Goal: Check status: Check status

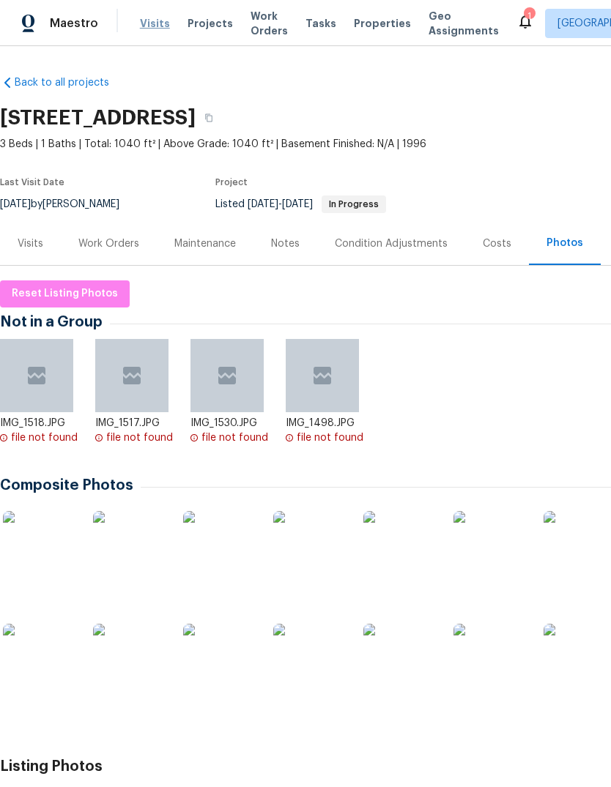
click at [150, 18] on span "Visits" at bounding box center [155, 23] width 30 height 15
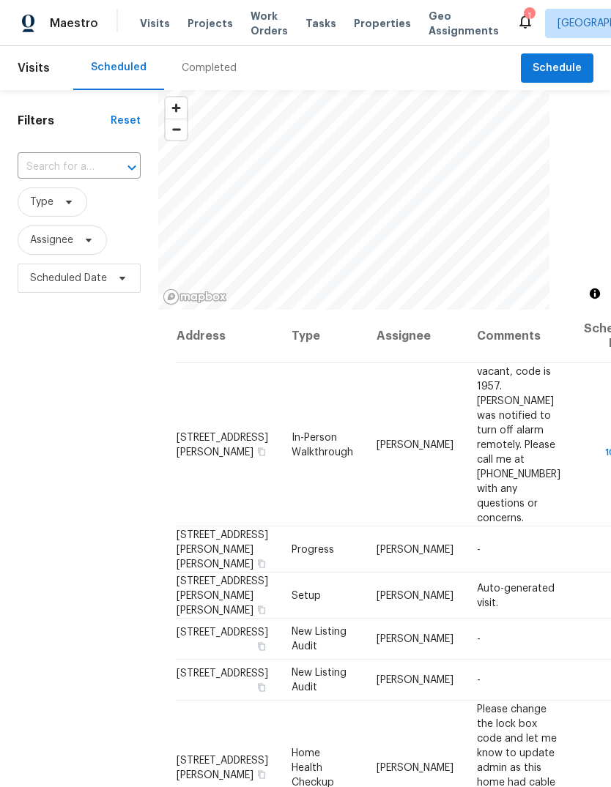
click at [149, 25] on span "Visits" at bounding box center [155, 23] width 30 height 15
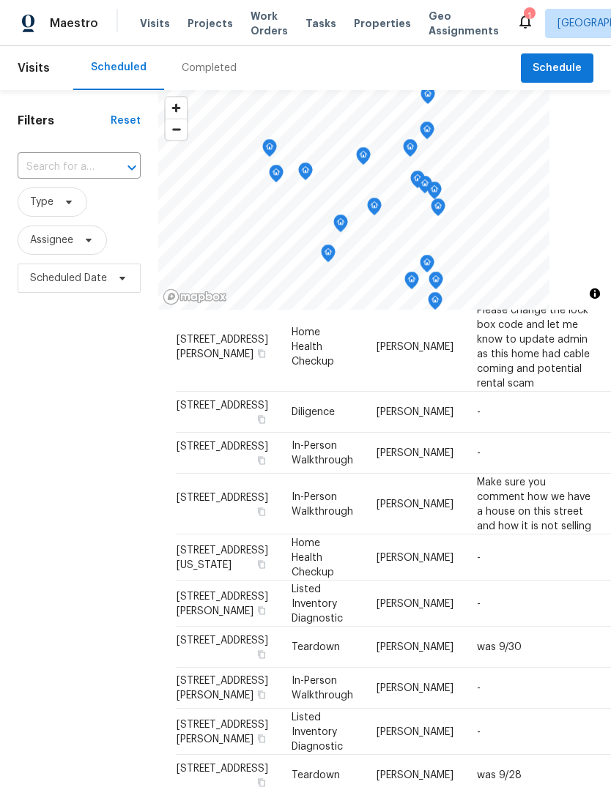
scroll to position [357, 0]
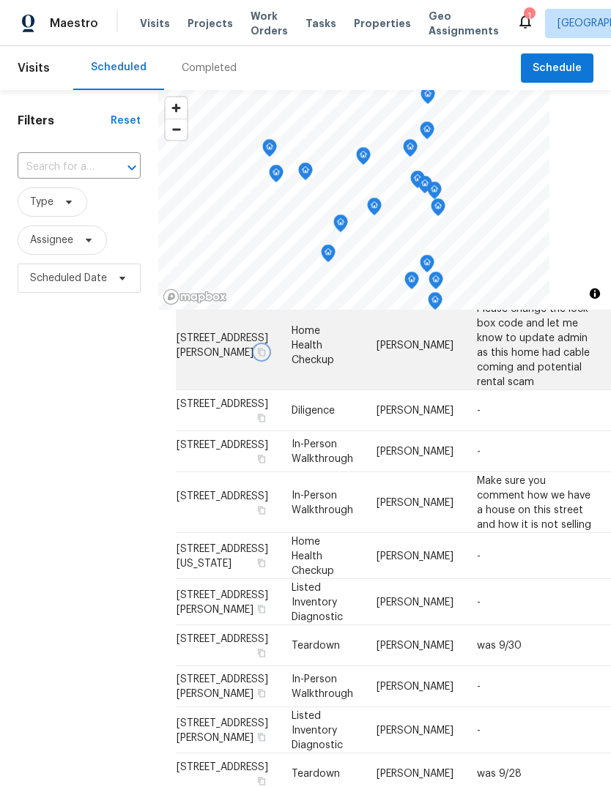
click at [255, 358] on button "button" at bounding box center [261, 351] width 13 height 13
click at [257, 356] on icon "button" at bounding box center [261, 351] width 9 height 9
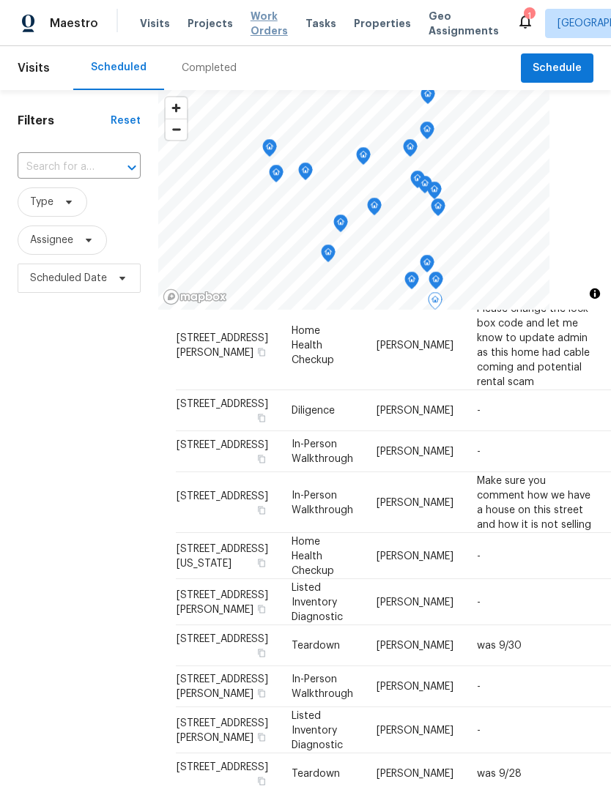
click at [258, 30] on span "Work Orders" at bounding box center [268, 23] width 37 height 29
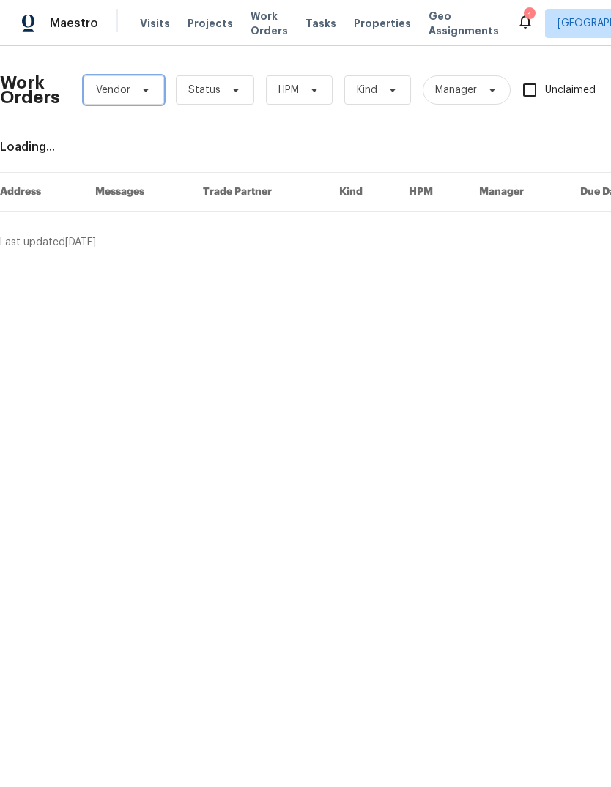
click at [140, 89] on icon at bounding box center [146, 90] width 12 height 12
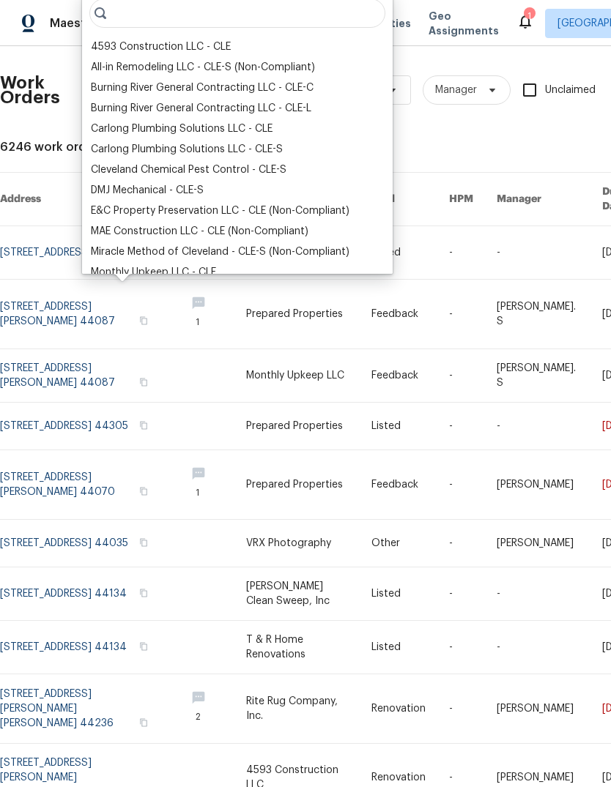
click at [496, 159] on div "Work Orders Vendor Status HPM Kind Manager Unclaimed ​ View Reno Index 6246 wor…" at bounding box center [413, 454] width 827 height 792
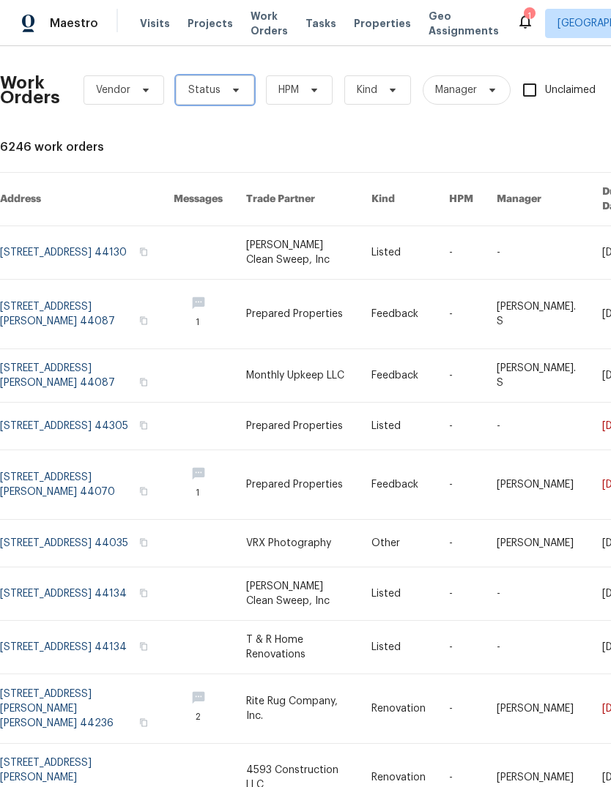
click at [231, 101] on span "Status" at bounding box center [215, 89] width 78 height 29
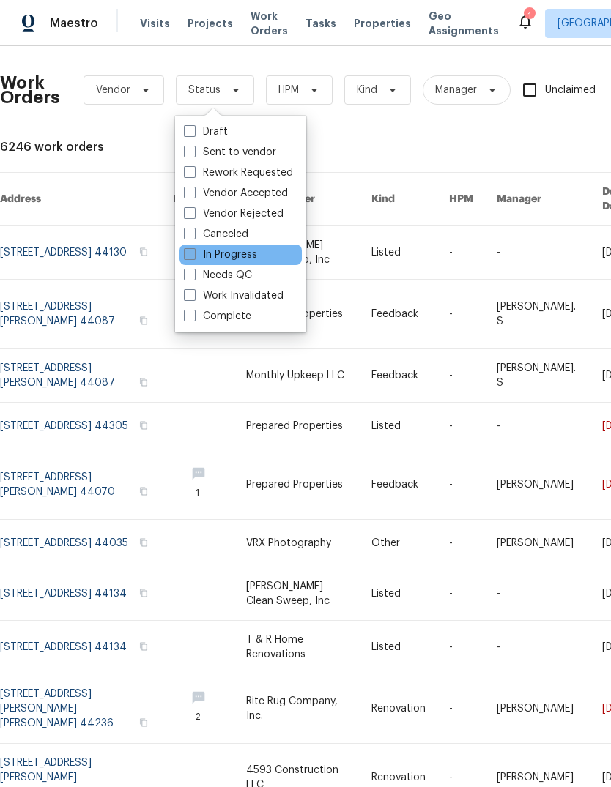
click at [249, 258] on label "In Progress" at bounding box center [220, 254] width 73 height 15
click at [193, 257] on input "In Progress" at bounding box center [189, 252] width 10 height 10
checkbox input "true"
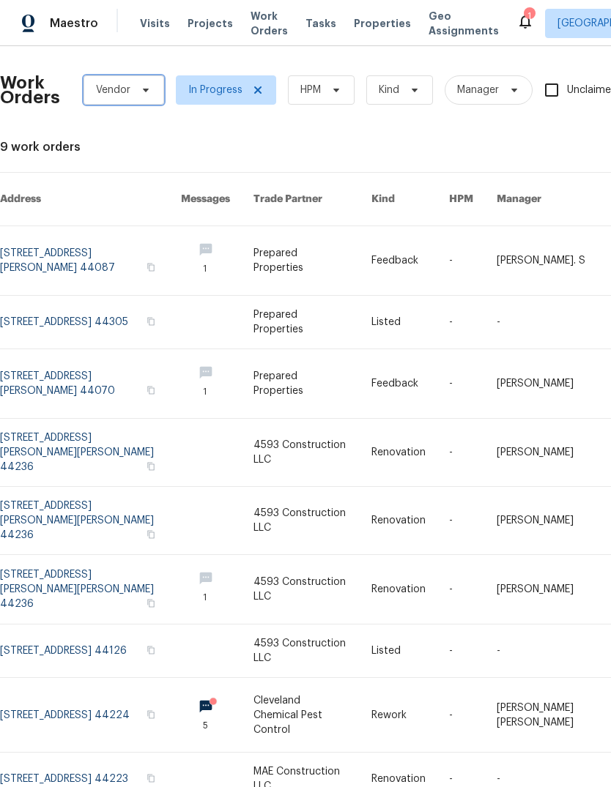
click at [116, 90] on span "Vendor" at bounding box center [113, 90] width 34 height 15
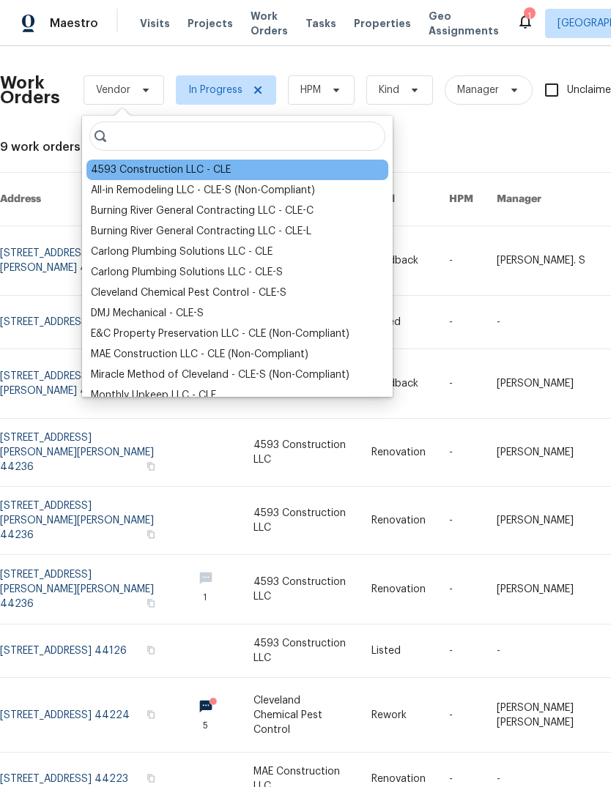
click at [103, 165] on div "4593 Construction LLC - CLE" at bounding box center [161, 170] width 140 height 15
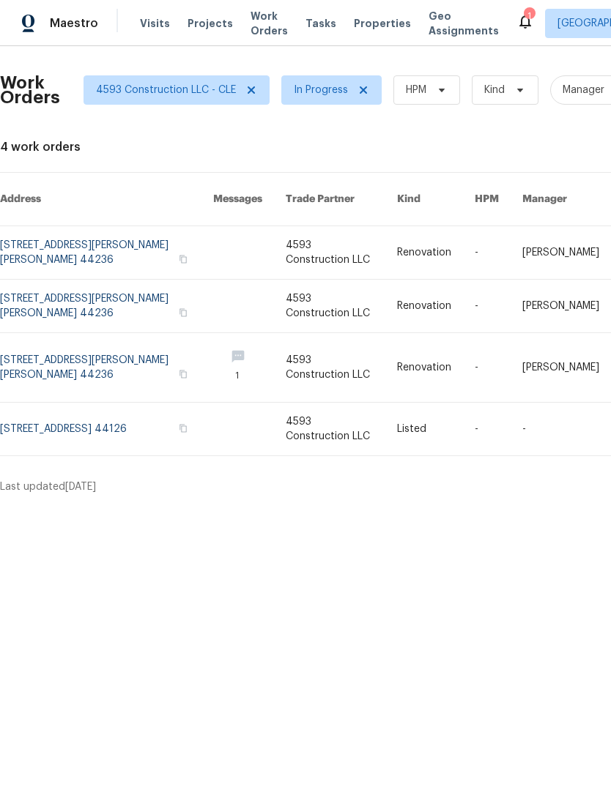
click at [62, 506] on html "Maestro Visits Projects Work Orders Tasks Properties Geo Assignments 1 [GEOGRAP…" at bounding box center [305, 253] width 611 height 506
click at [64, 506] on html "Maestro Visits Projects Work Orders Tasks Properties Geo Assignments 1 [GEOGRAP…" at bounding box center [305, 253] width 611 height 506
click at [65, 506] on html "Maestro Visits Projects Work Orders Tasks Properties Geo Assignments 1 [GEOGRAP…" at bounding box center [305, 253] width 611 height 506
click at [64, 506] on html "Maestro Visits Projects Work Orders Tasks Properties Geo Assignments 1 [GEOGRAP…" at bounding box center [305, 253] width 611 height 506
click at [327, 94] on span "In Progress" at bounding box center [321, 90] width 54 height 15
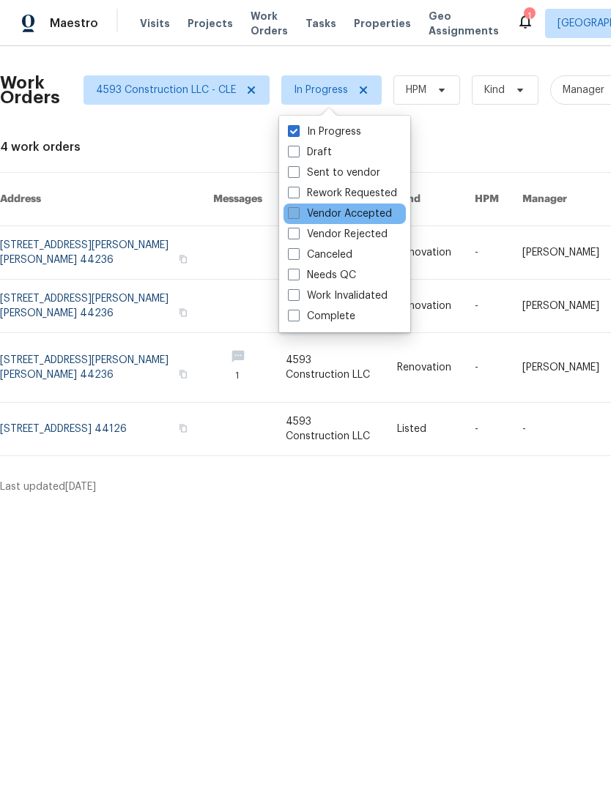
click at [371, 210] on label "Vendor Accepted" at bounding box center [340, 213] width 104 height 15
click at [297, 210] on input "Vendor Accepted" at bounding box center [293, 211] width 10 height 10
checkbox input "true"
